Goal: Task Accomplishment & Management: Manage account settings

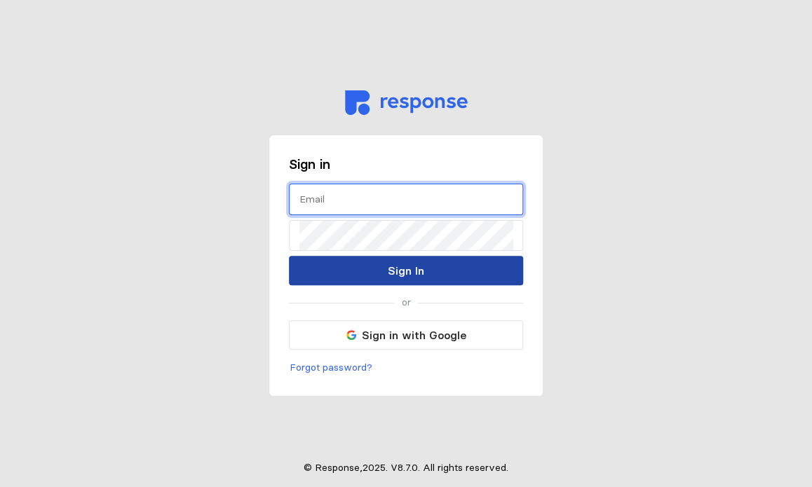
type input "[EMAIL_ADDRESS][DOMAIN_NAME]"
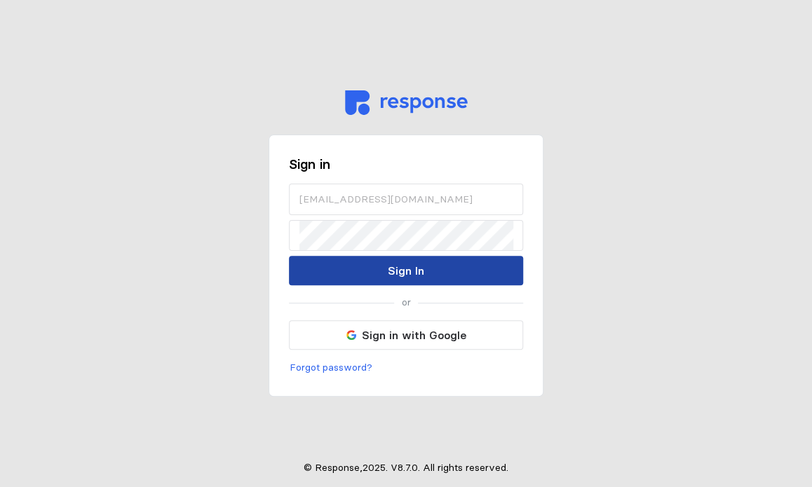
click at [381, 260] on button "Sign In" at bounding box center [406, 270] width 234 height 29
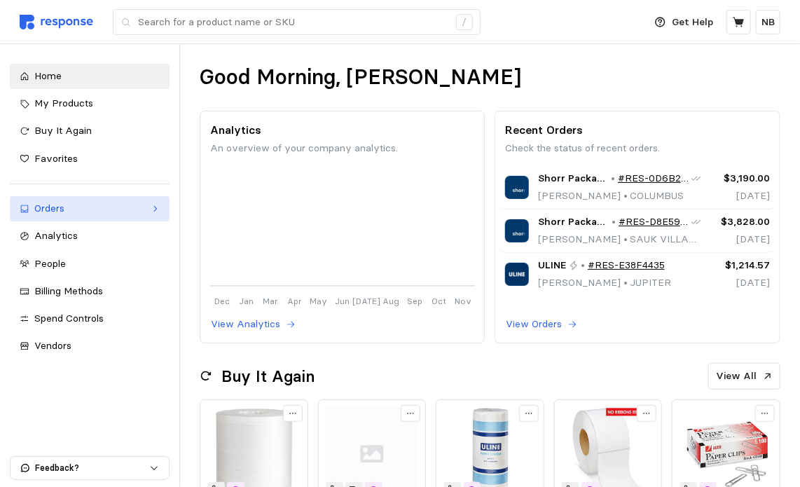
click at [110, 212] on div "Orders" at bounding box center [89, 208] width 111 height 15
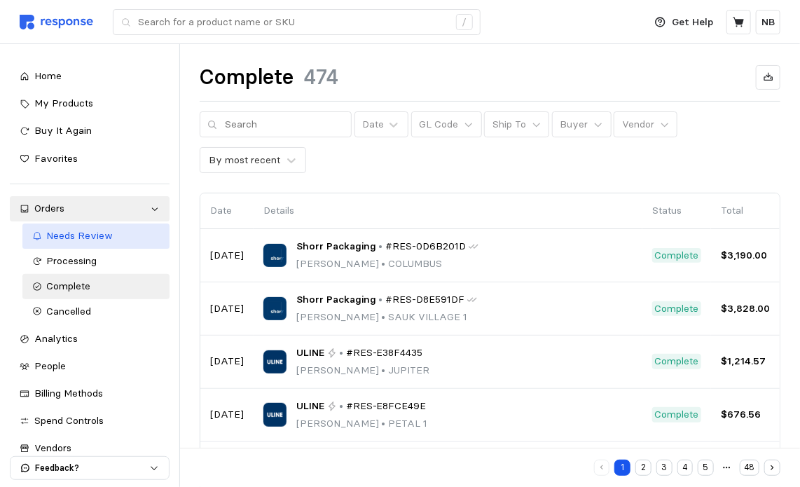
click at [111, 233] on div "Needs Review" at bounding box center [103, 235] width 113 height 15
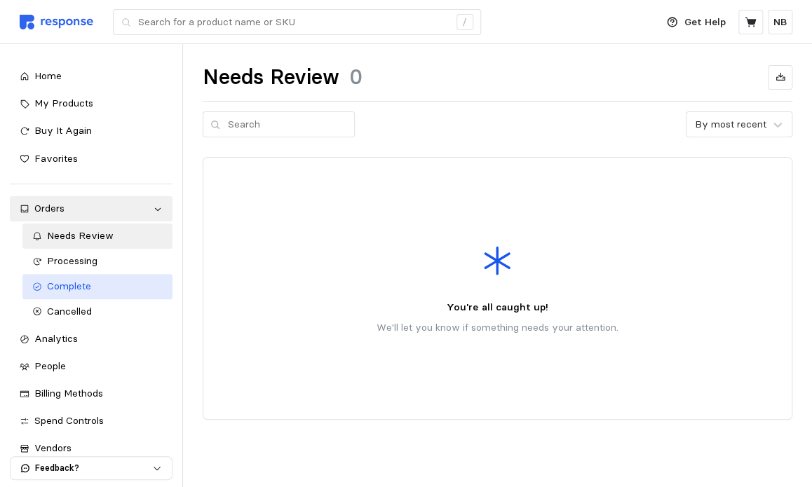
click at [79, 291] on span "Complete" at bounding box center [69, 286] width 44 height 13
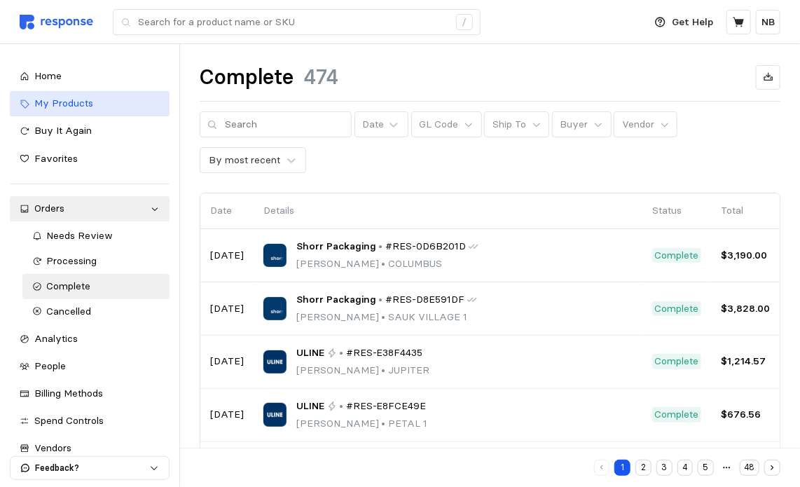
click at [88, 107] on span "My Products" at bounding box center [63, 103] width 59 height 13
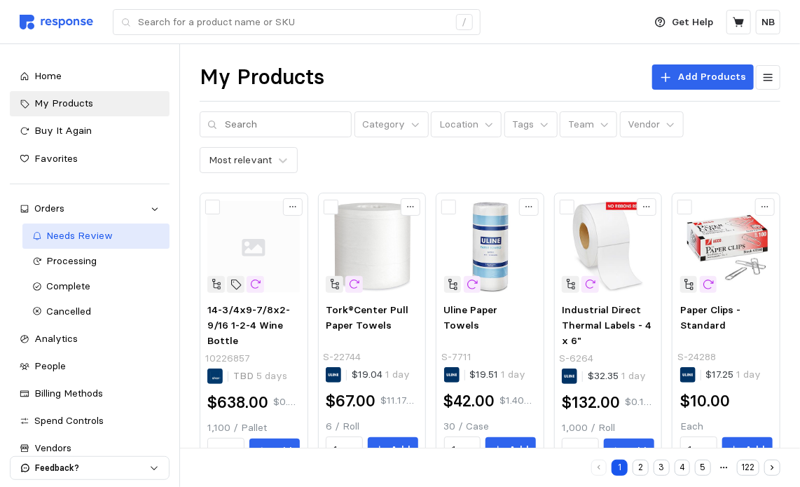
click at [84, 242] on span "Needs Review" at bounding box center [80, 235] width 67 height 13
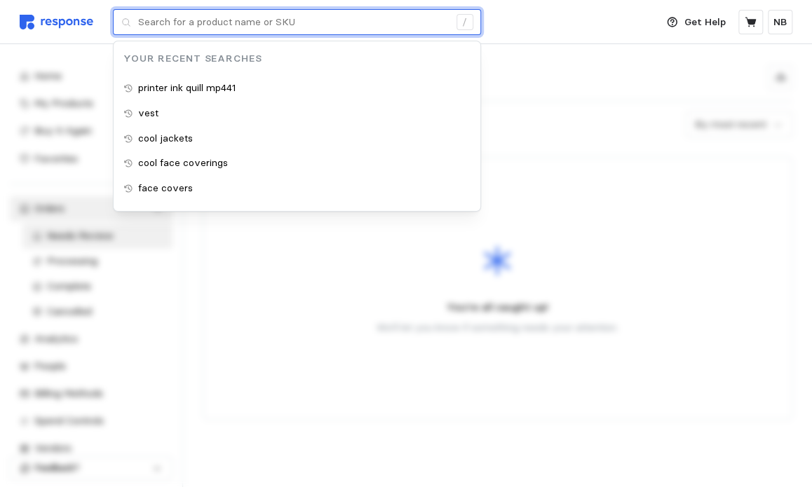
click at [284, 22] on input "text" at bounding box center [293, 22] width 310 height 25
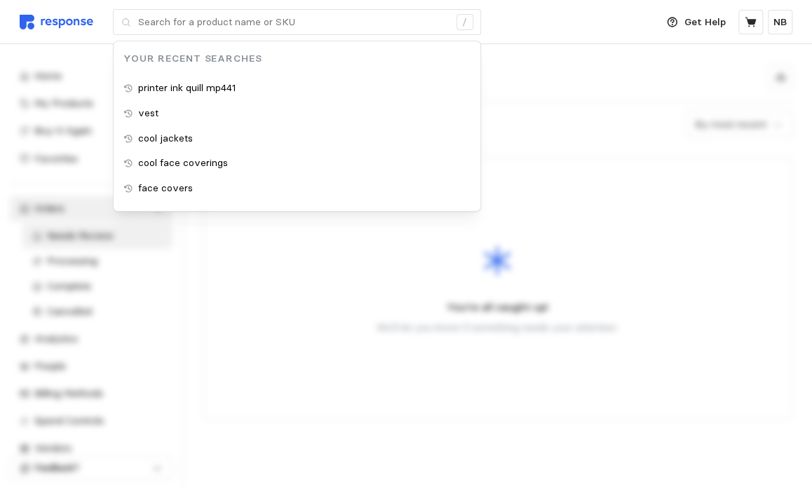
drag, startPoint x: 284, startPoint y: 22, endPoint x: 527, endPoint y: 80, distance: 249.9
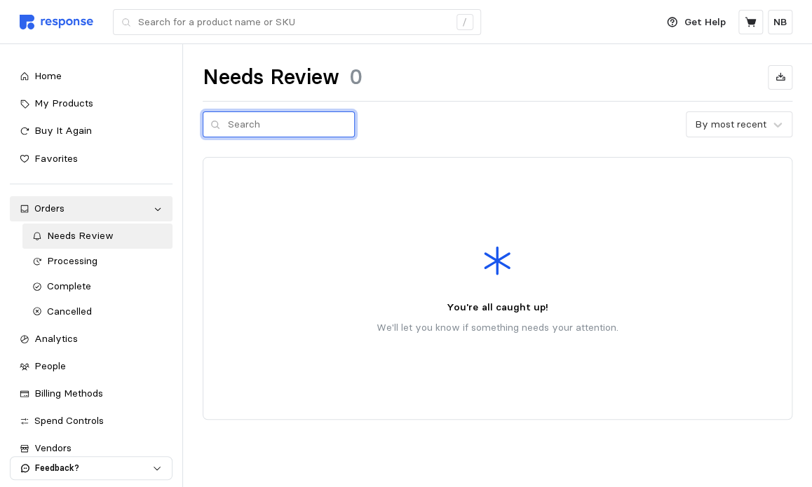
click at [275, 118] on input "text" at bounding box center [287, 124] width 119 height 25
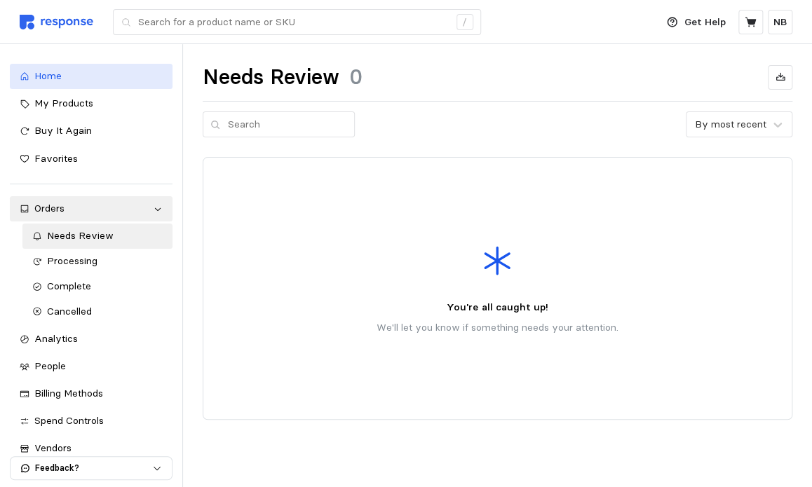
drag, startPoint x: 275, startPoint y: 118, endPoint x: 59, endPoint y: 75, distance: 220.0
click at [59, 75] on span "Home" at bounding box center [47, 75] width 27 height 13
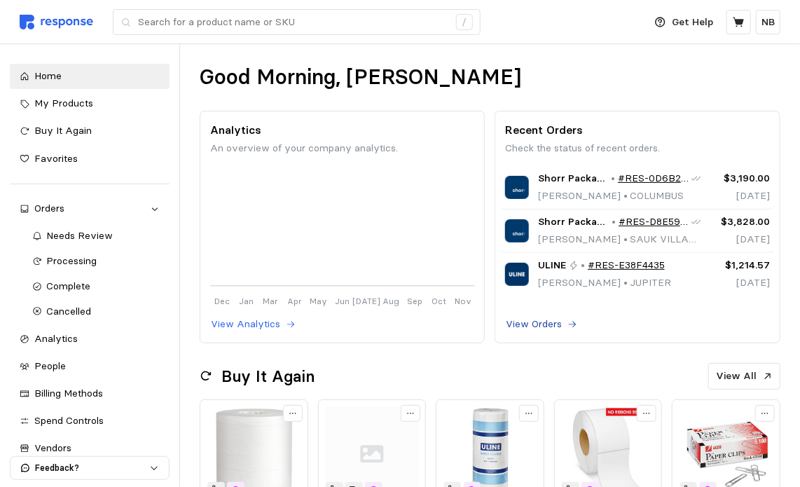
click at [534, 326] on p "View Orders" at bounding box center [534, 324] width 56 height 15
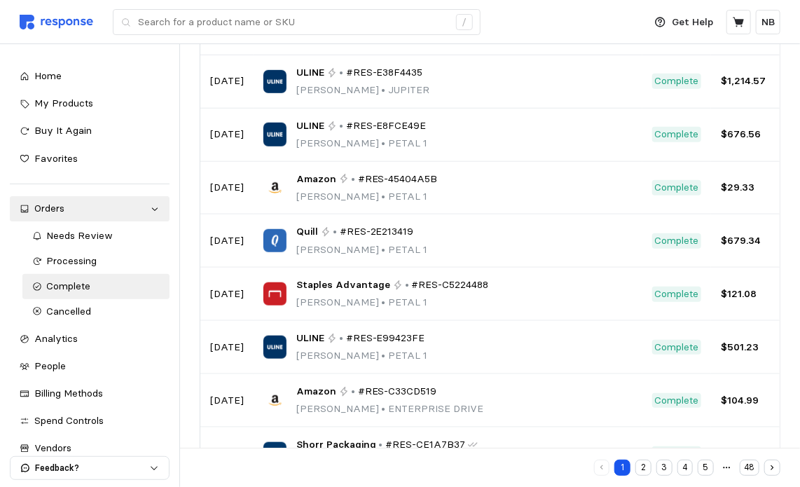
scroll to position [294, 0]
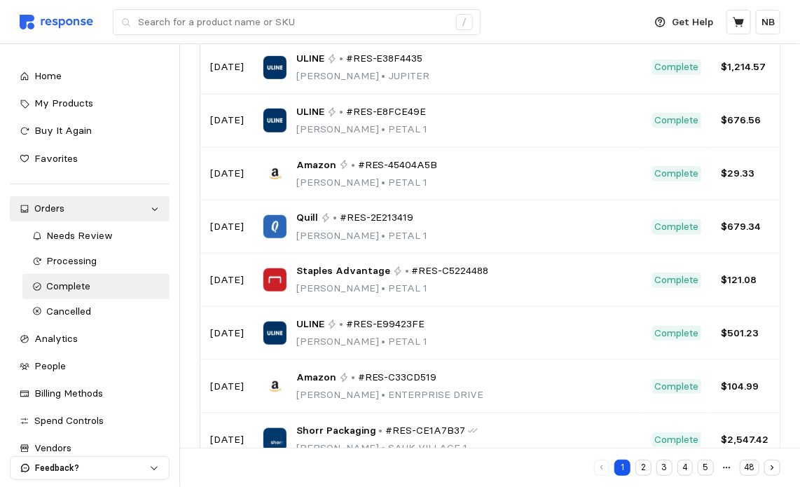
click at [645, 464] on button "2" at bounding box center [644, 468] width 16 height 16
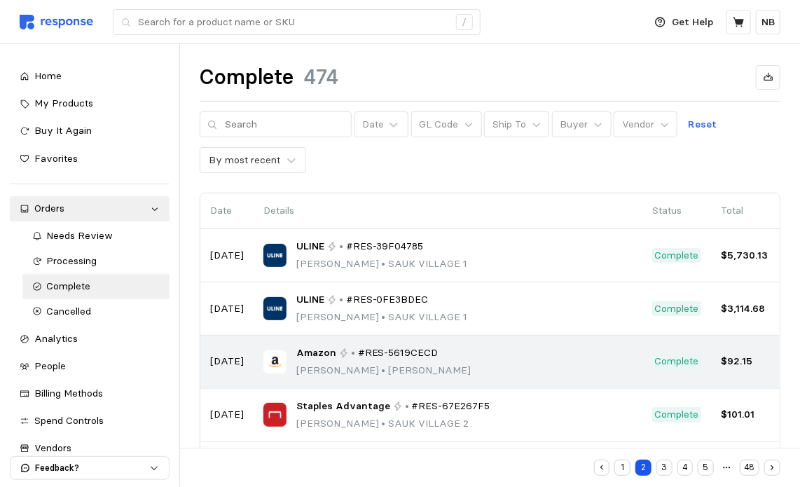
click at [471, 341] on td "Amazon • #RES-5619CECD [PERSON_NAME] • [PERSON_NAME]" at bounding box center [448, 362] width 389 height 53
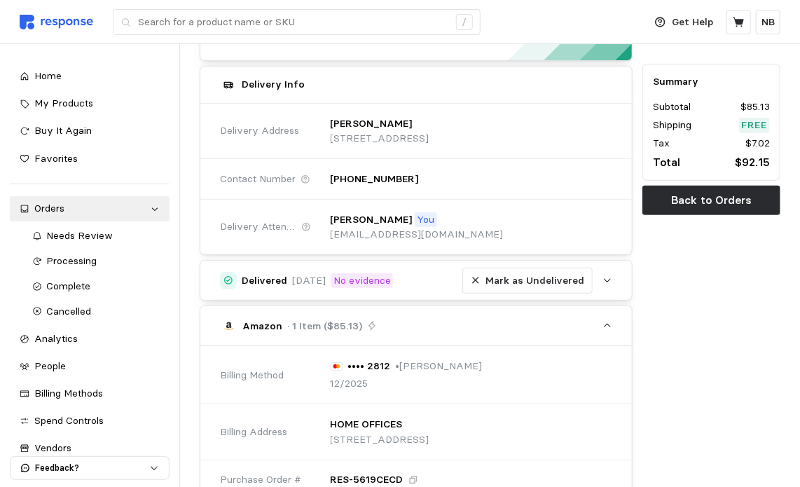
scroll to position [140, 0]
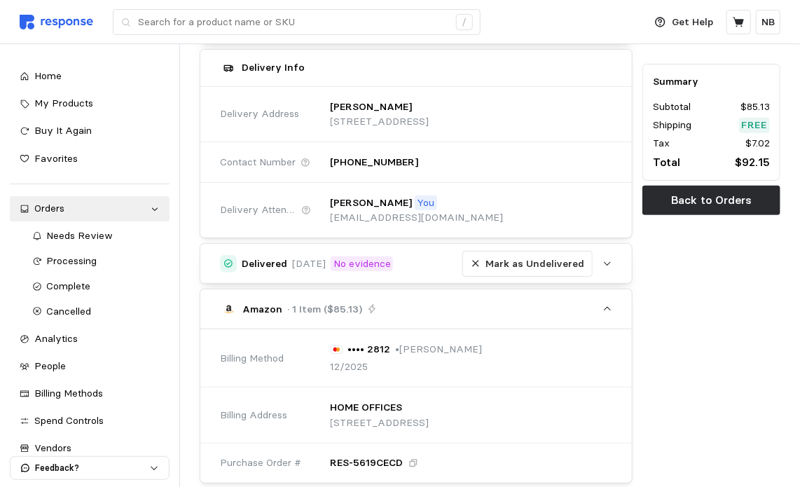
click at [610, 267] on icon "button" at bounding box center [608, 264] width 10 height 10
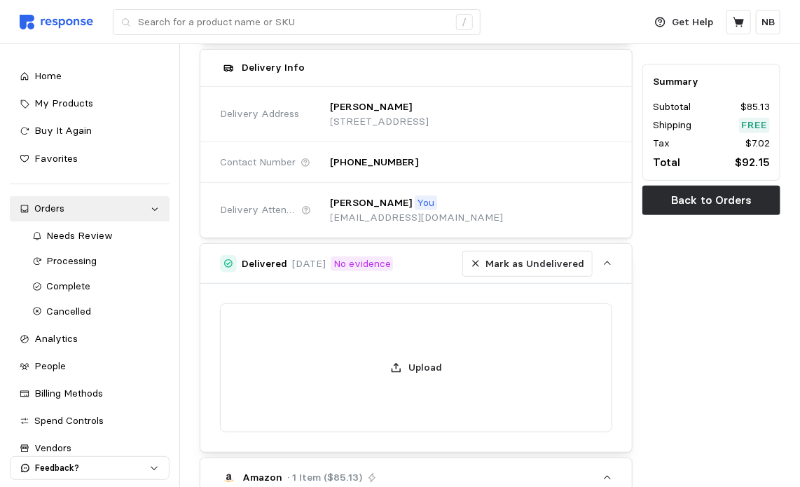
click at [610, 263] on icon "button" at bounding box center [608, 264] width 10 height 10
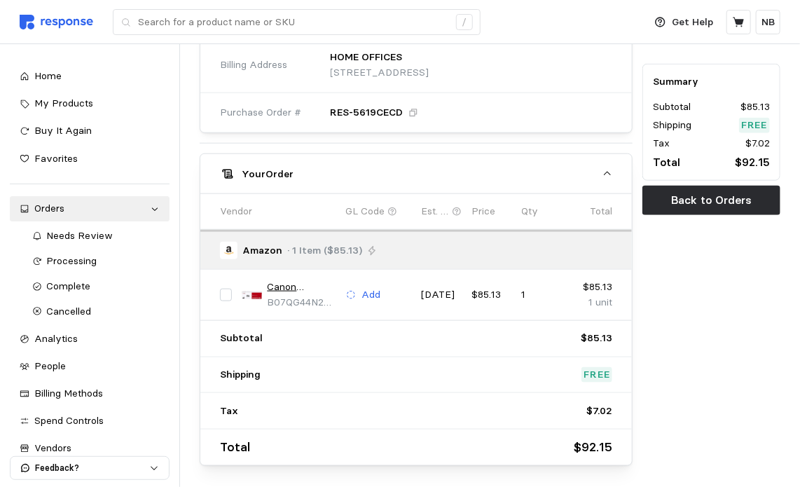
scroll to position [544, 0]
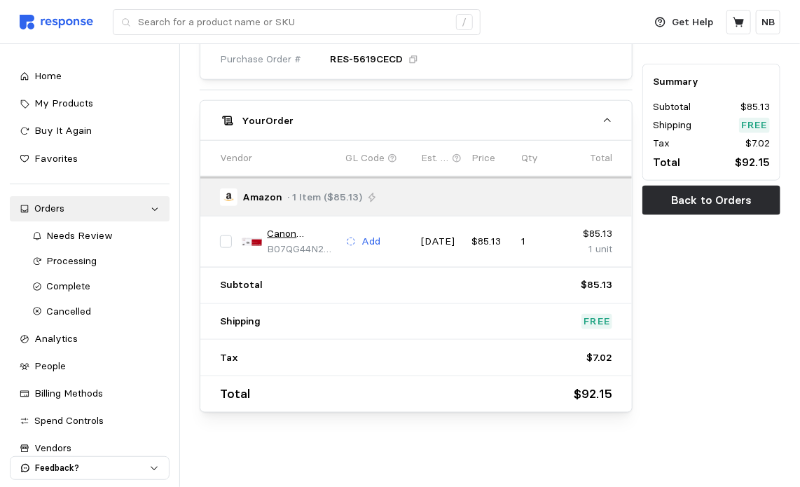
click at [218, 239] on div at bounding box center [226, 242] width 22 height 22
click at [221, 240] on input "checkbox" at bounding box center [226, 241] width 13 height 13
click at [223, 238] on input "checkbox" at bounding box center [226, 241] width 13 height 13
checkbox input "false"
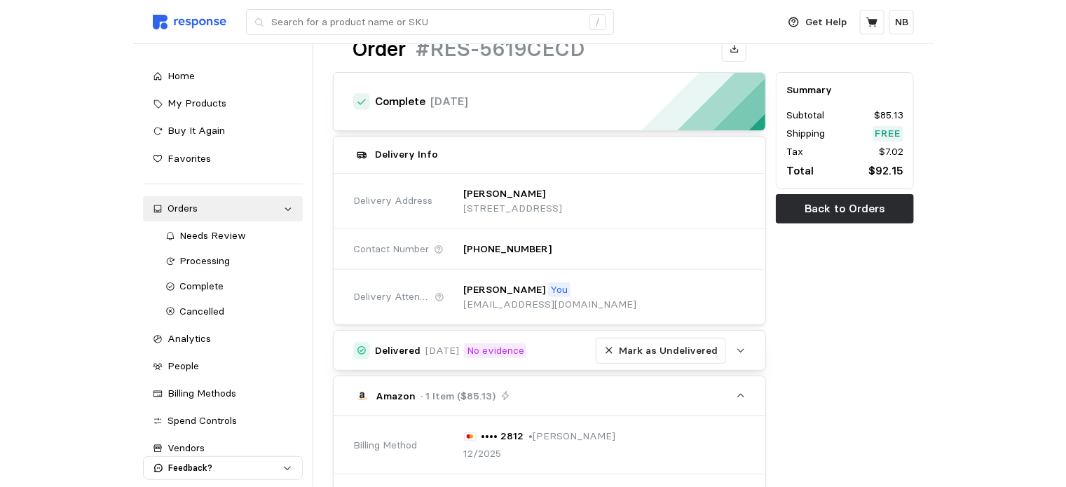
scroll to position [0, 0]
